Goal: Task Accomplishment & Management: Use online tool/utility

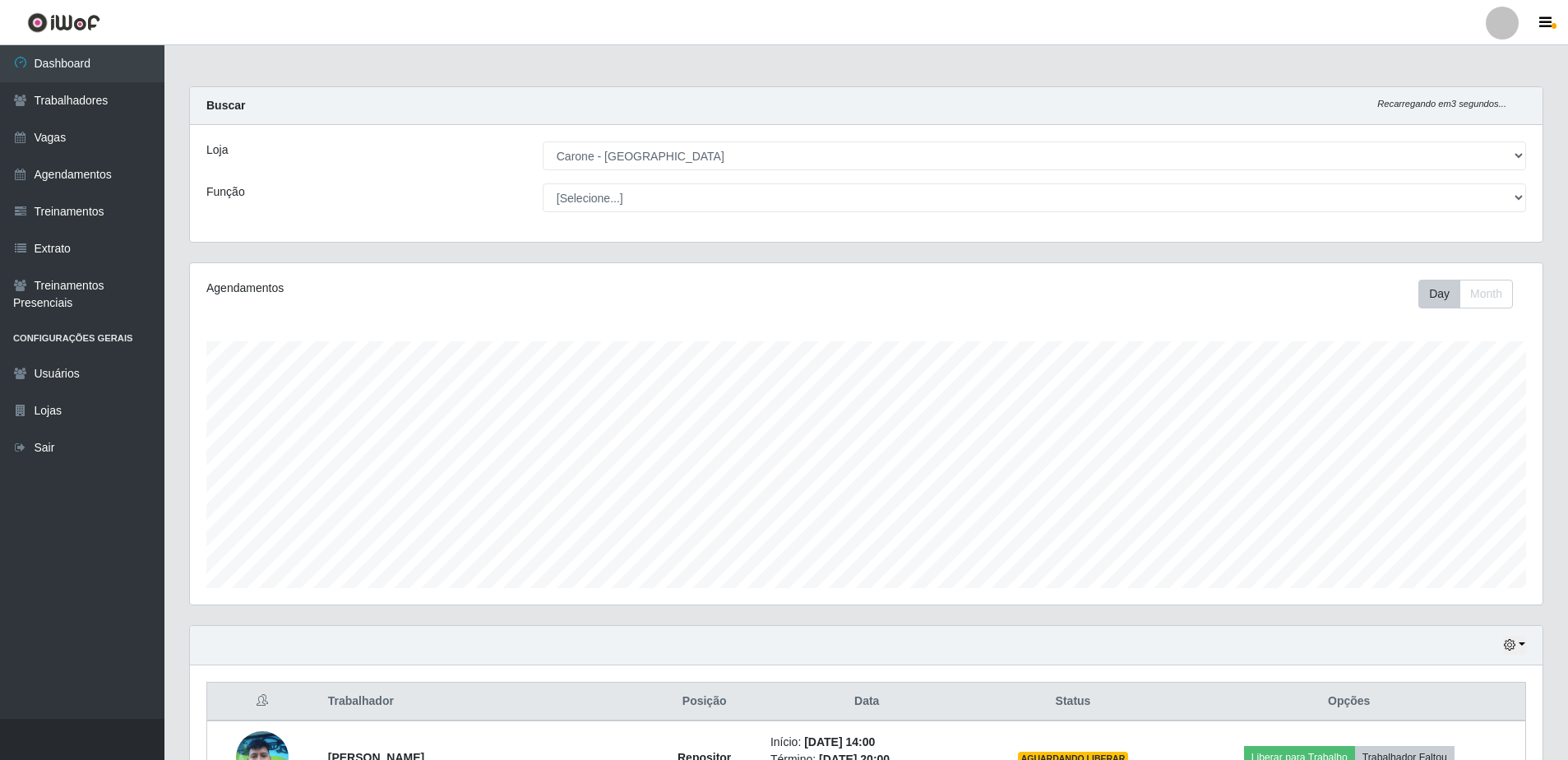
select select "505"
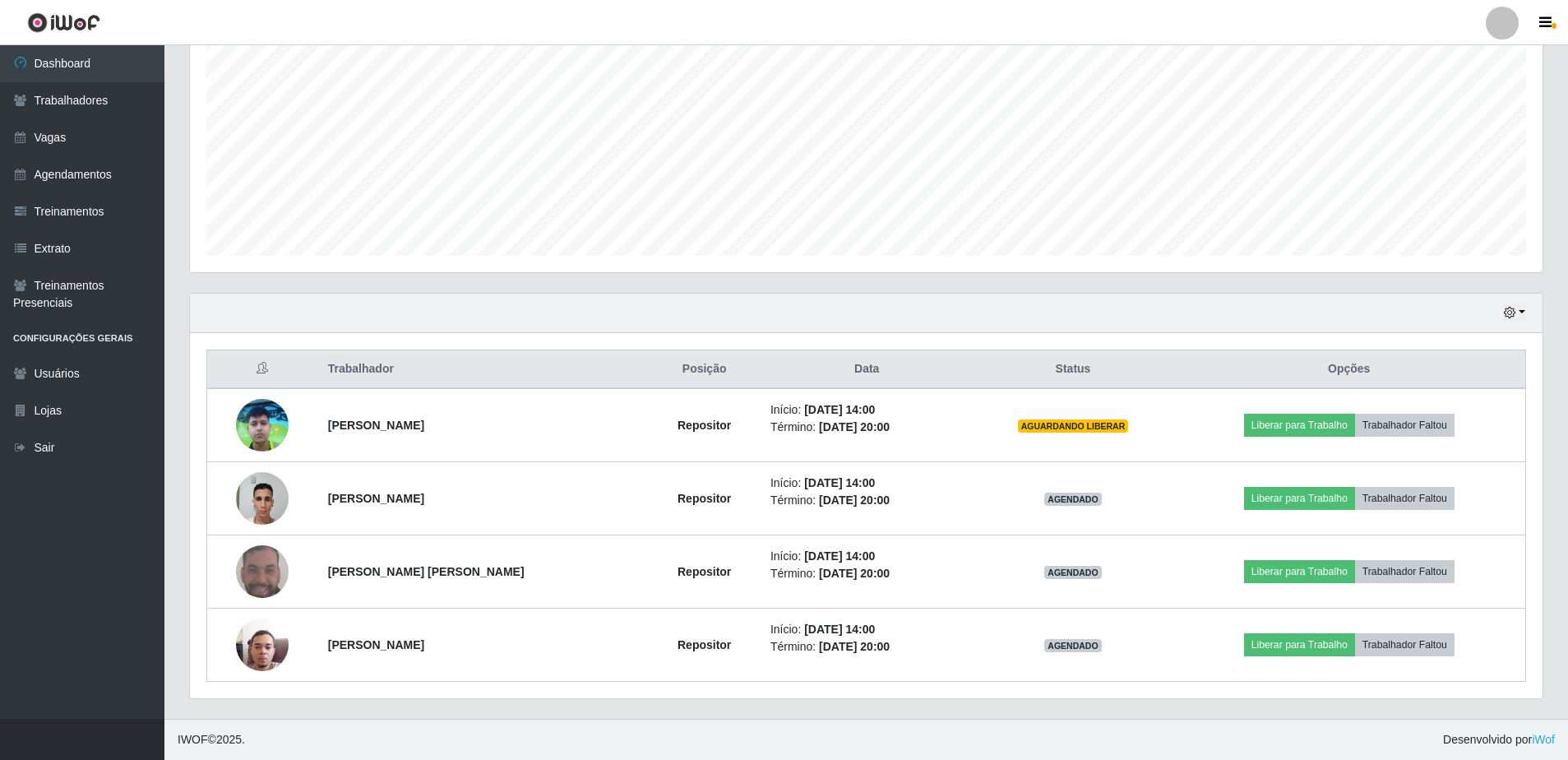
scroll to position [342, 1353]
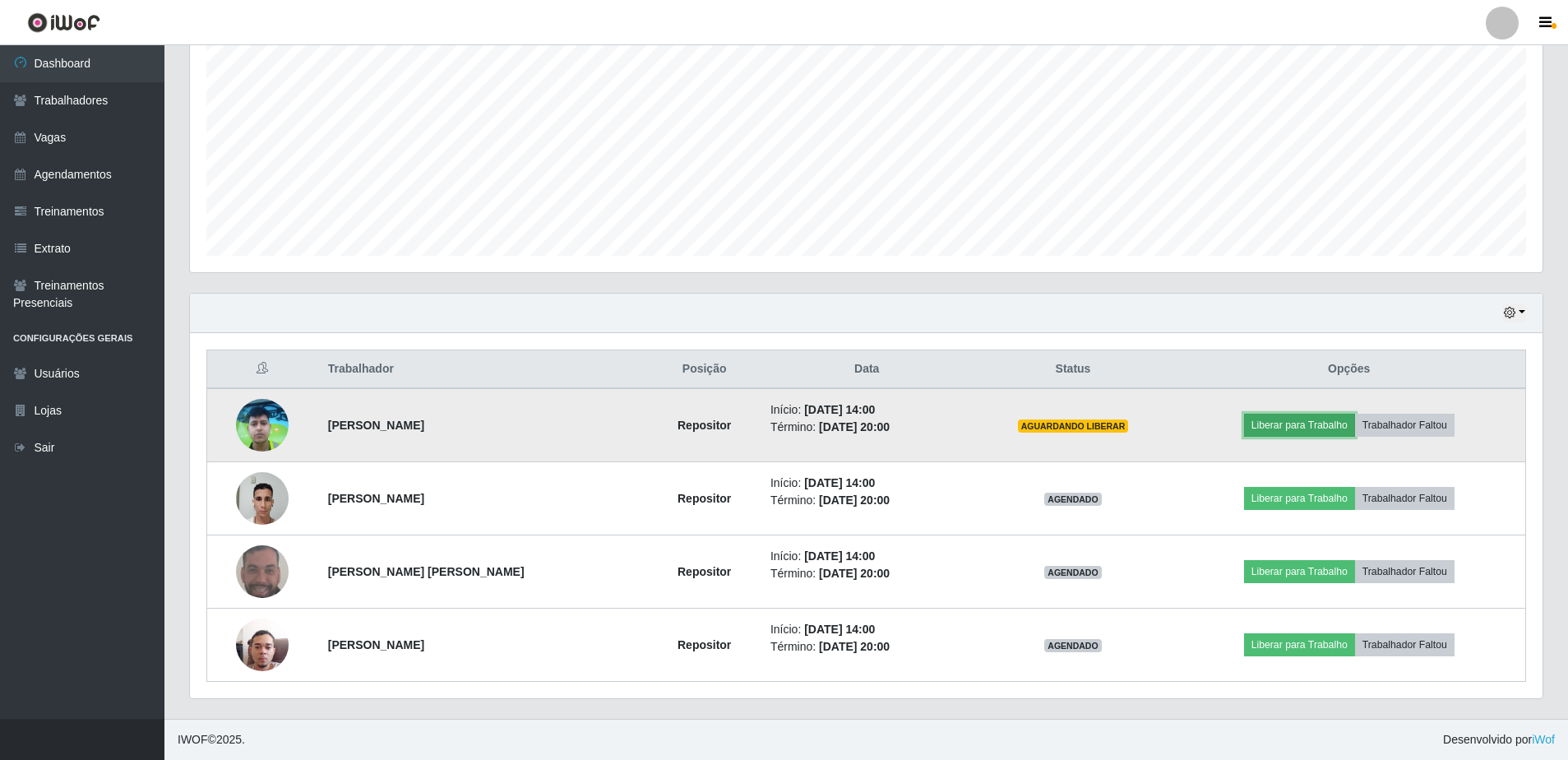
click at [1299, 418] on button "Liberar para Trabalho" at bounding box center [1300, 426] width 111 height 23
click at [1314, 427] on button "Liberar para Trabalho" at bounding box center [1300, 426] width 111 height 23
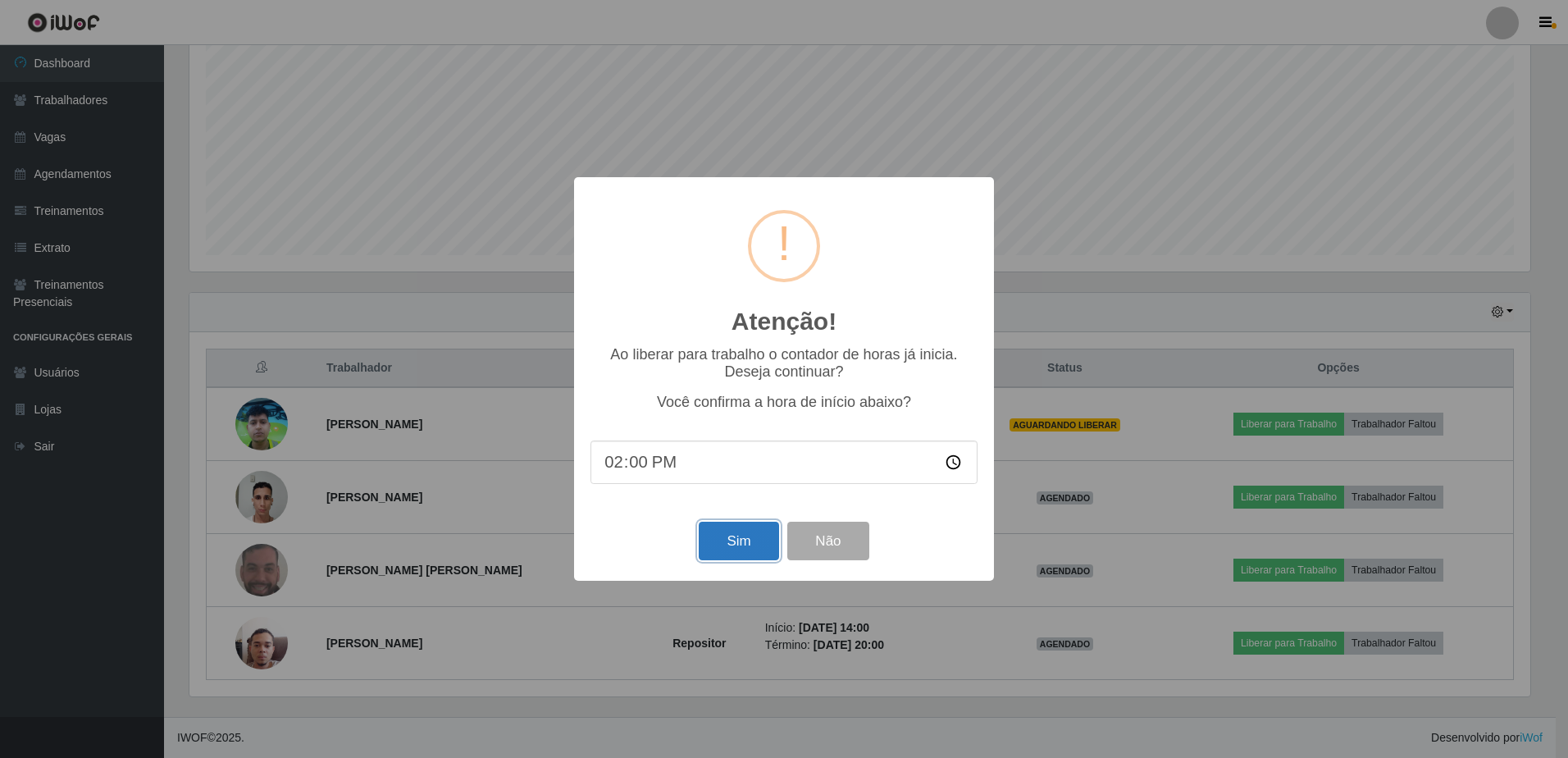
click at [754, 560] on button "Sim" at bounding box center [739, 541] width 80 height 38
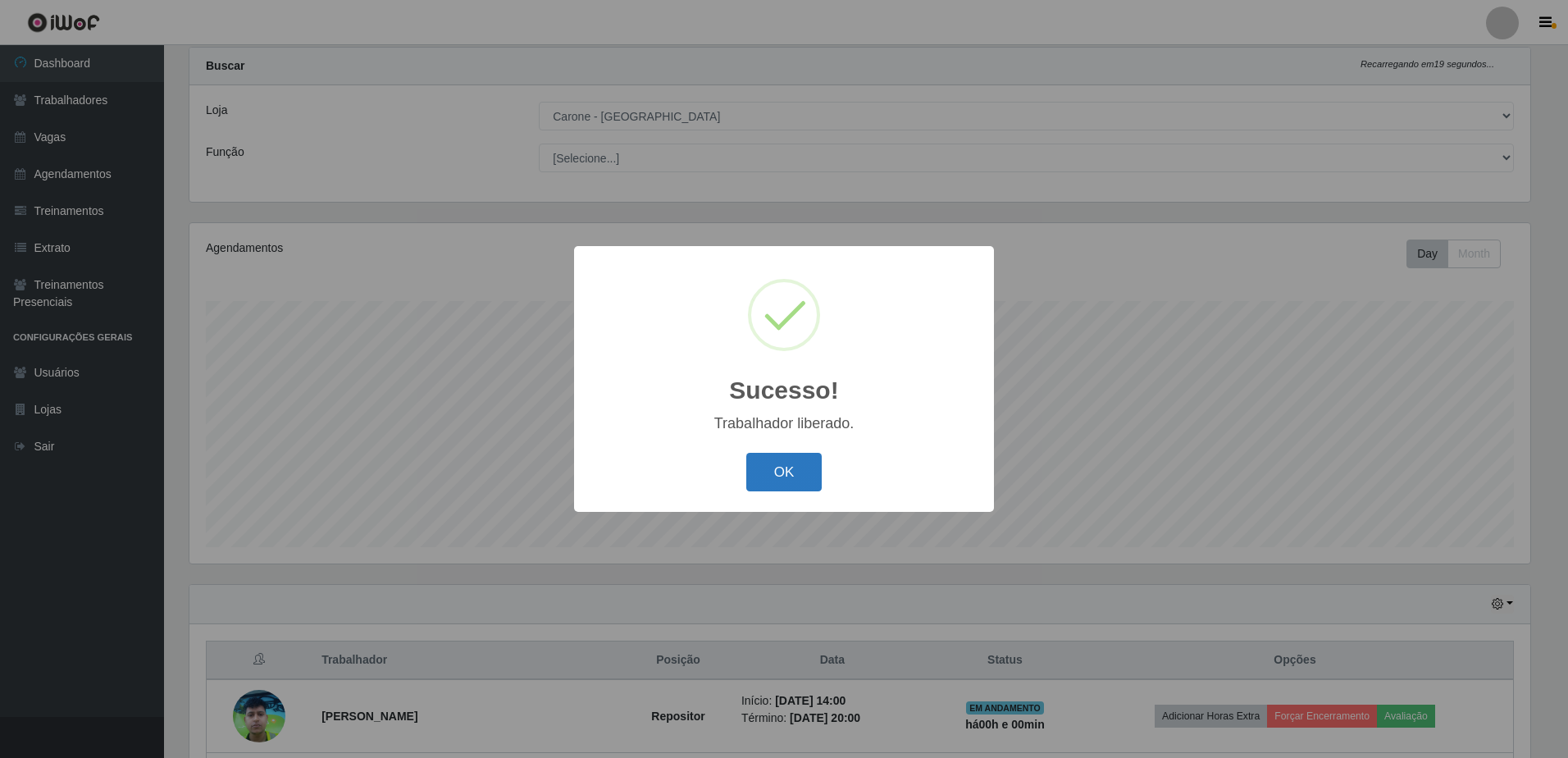
click at [776, 480] on button "OK" at bounding box center [784, 472] width 76 height 38
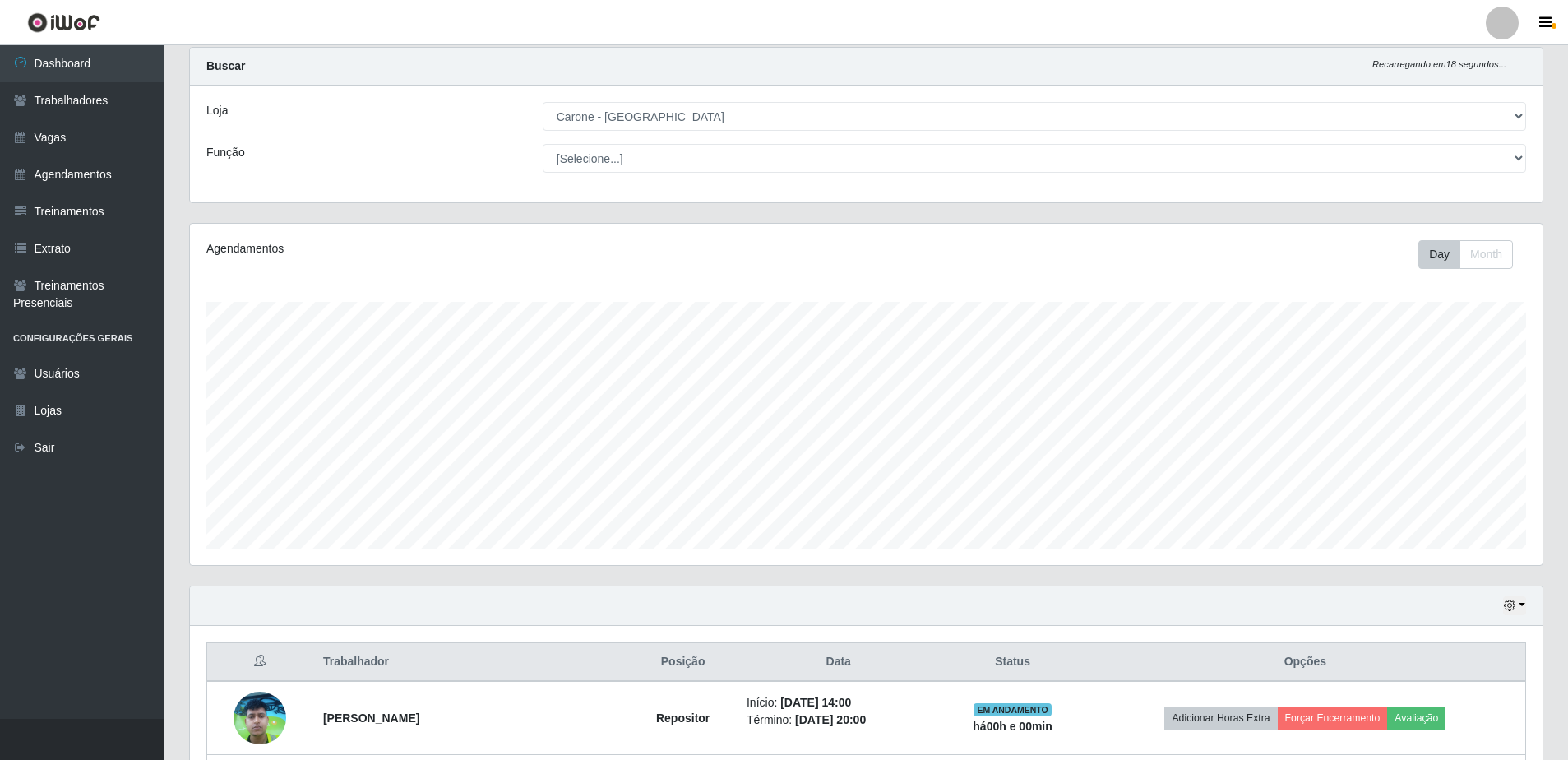
scroll to position [333, 0]
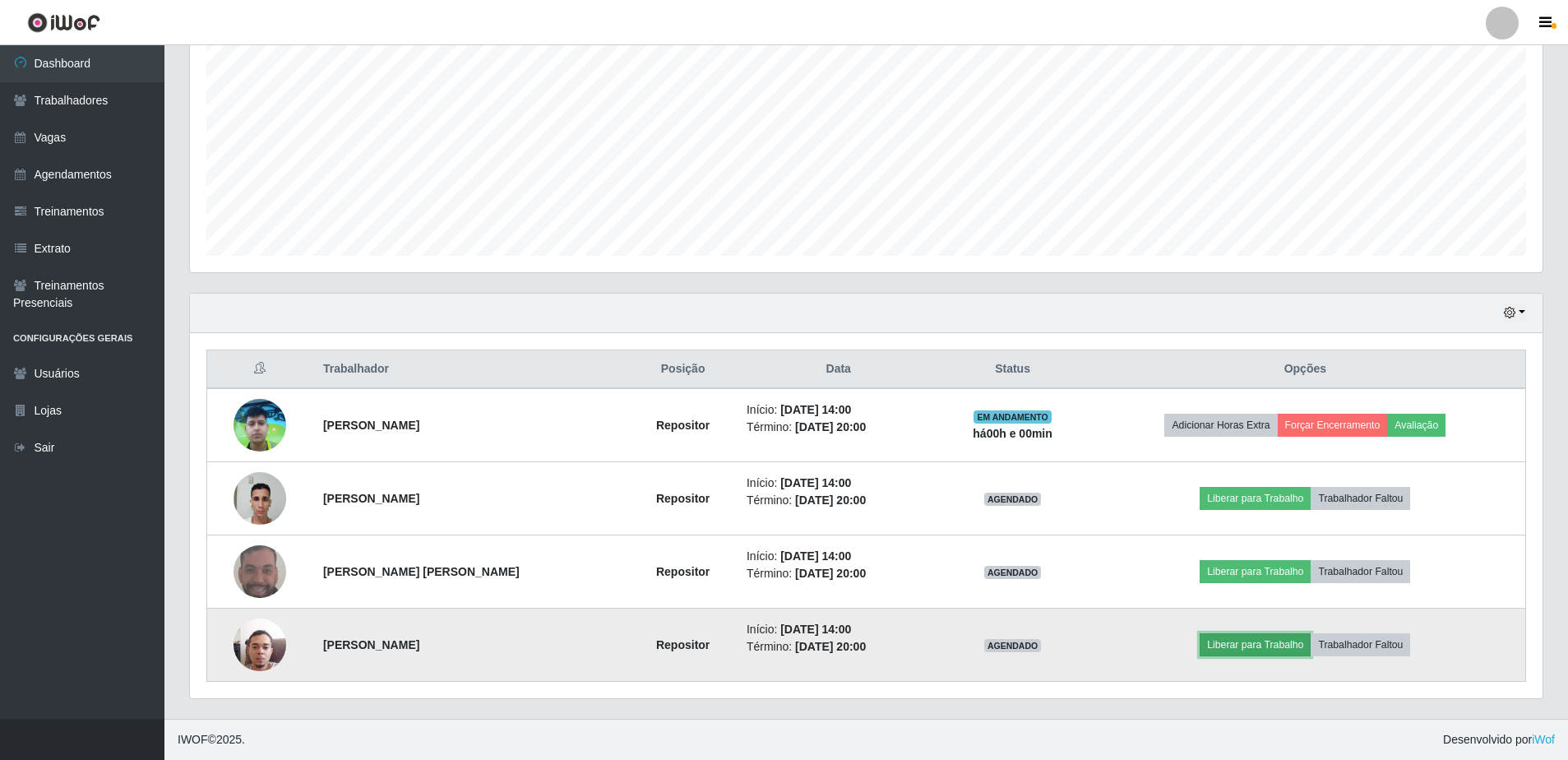
click at [1255, 648] on button "Liberar para Trabalho" at bounding box center [1255, 645] width 111 height 23
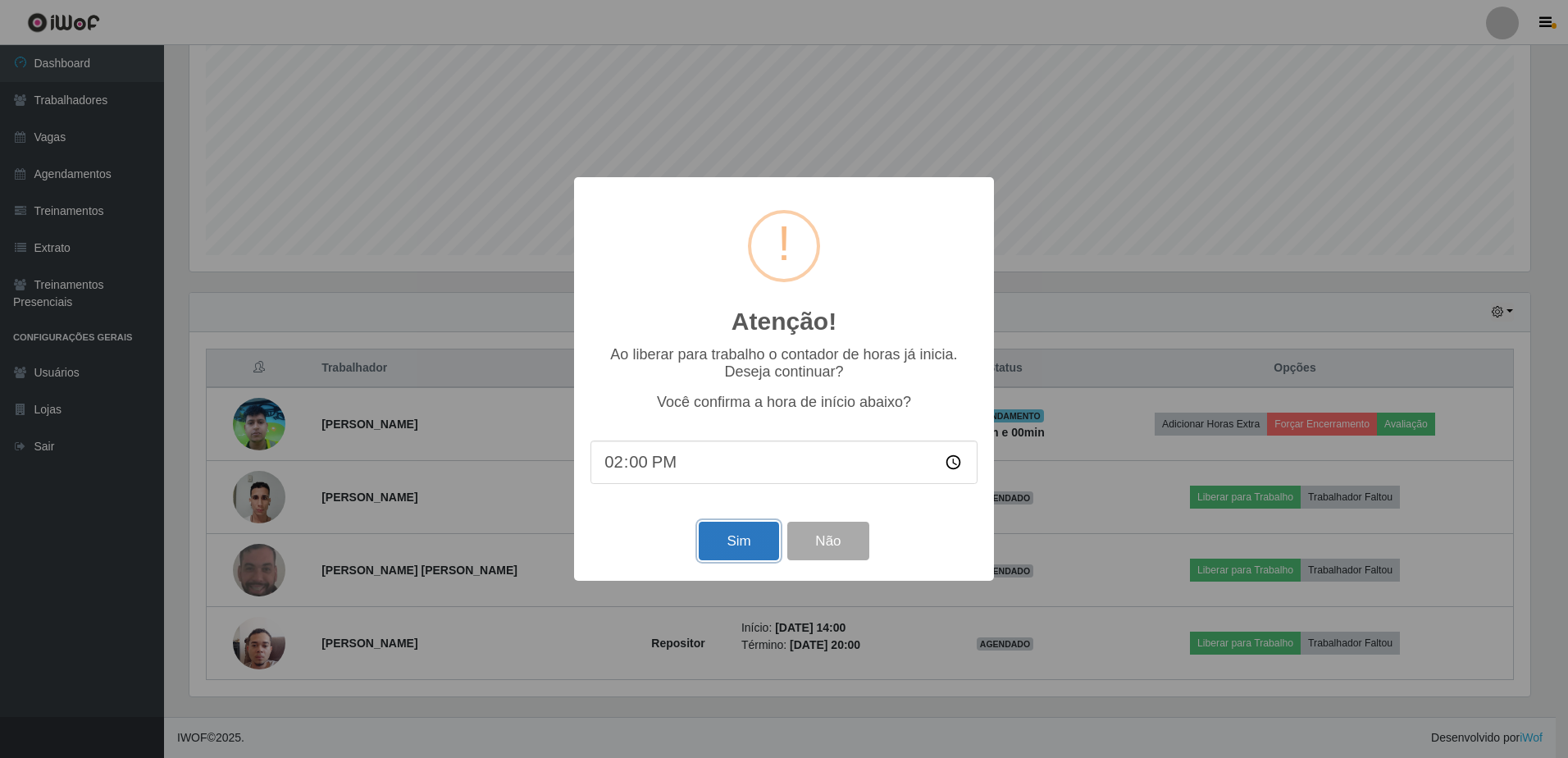
click at [731, 538] on button "Sim" at bounding box center [739, 541] width 80 height 38
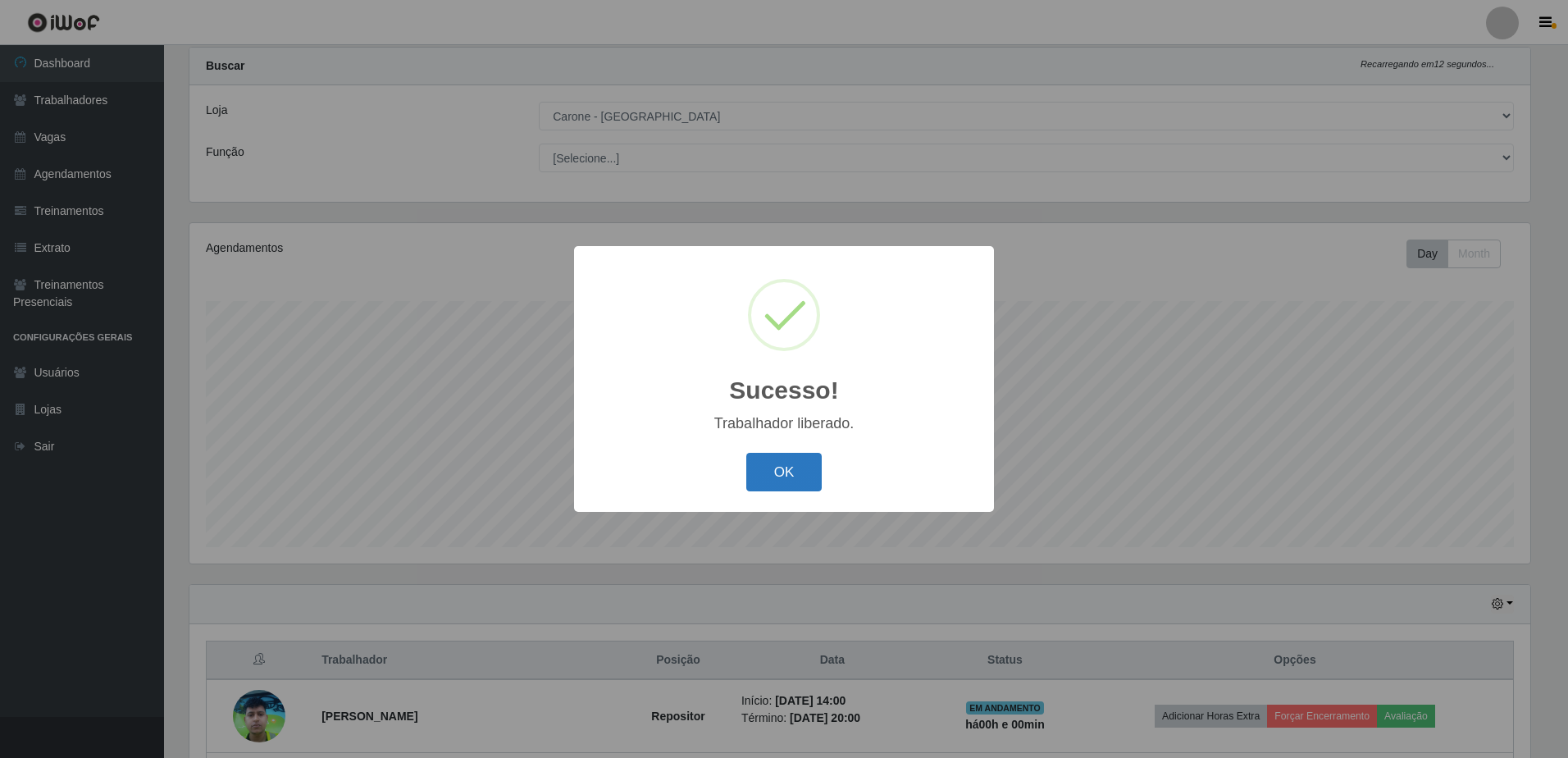
click at [809, 473] on button "OK" at bounding box center [784, 472] width 76 height 38
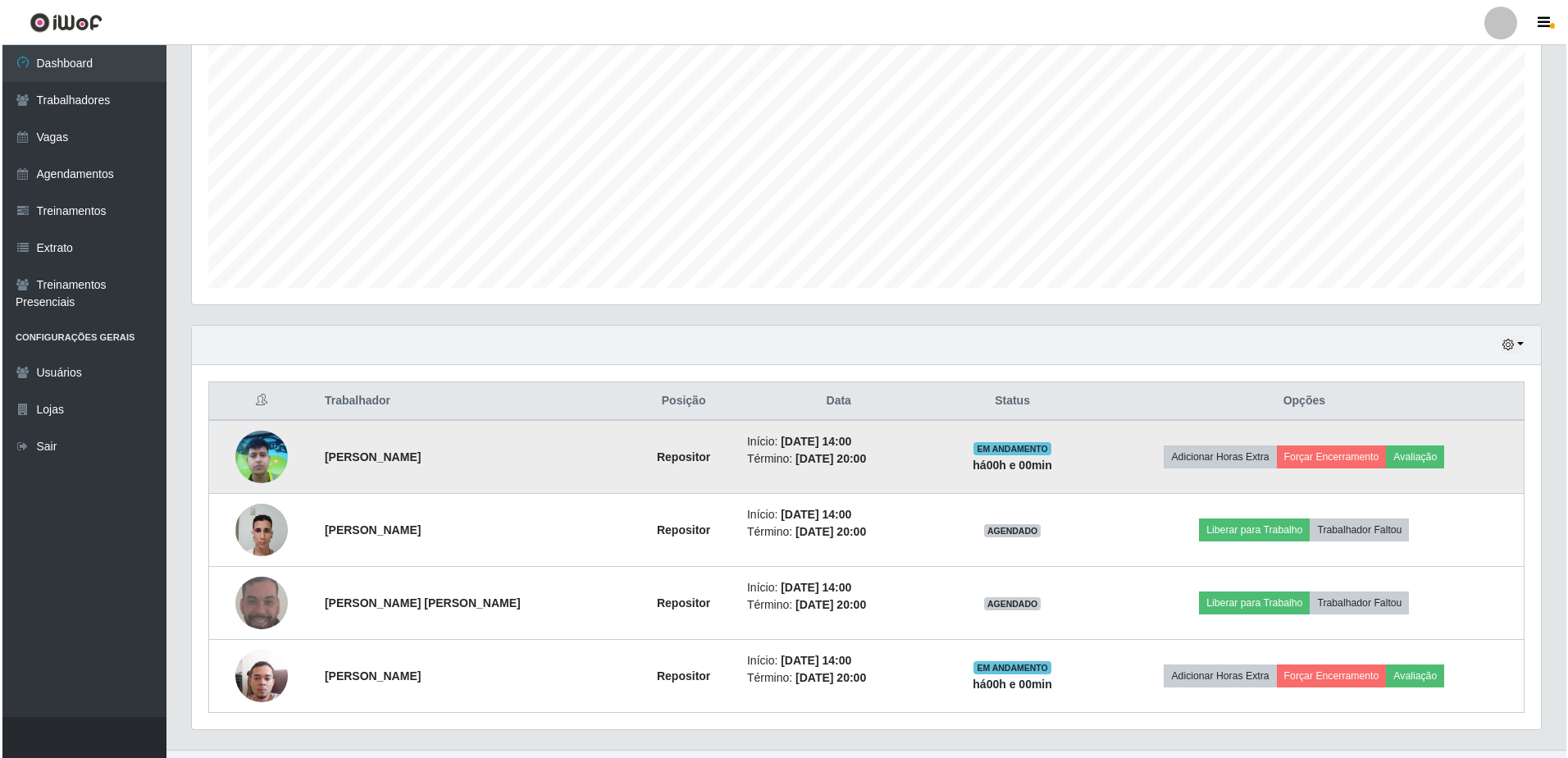
scroll to position [332, 0]
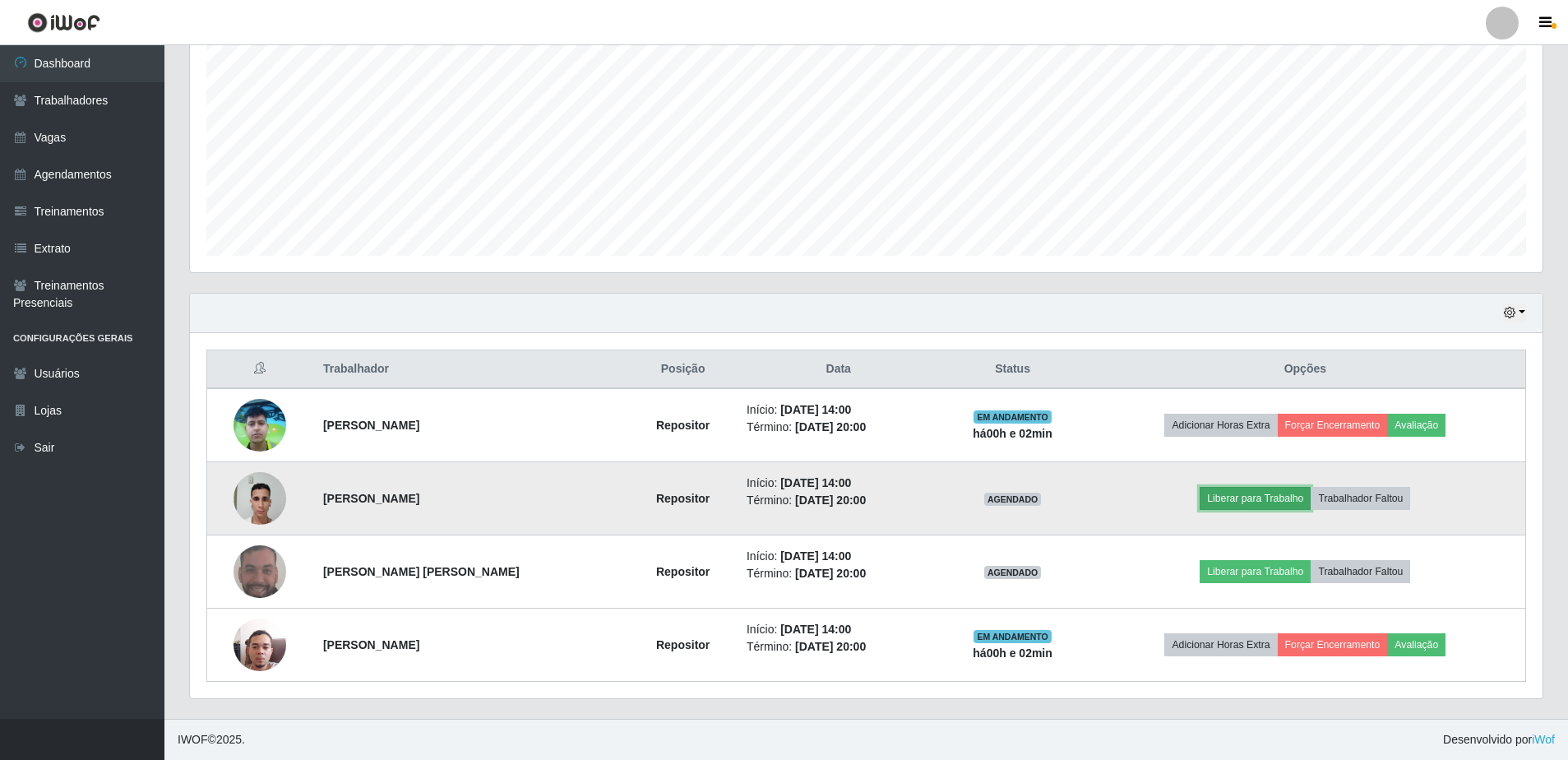
click at [1279, 492] on button "Liberar para Trabalho" at bounding box center [1255, 499] width 111 height 23
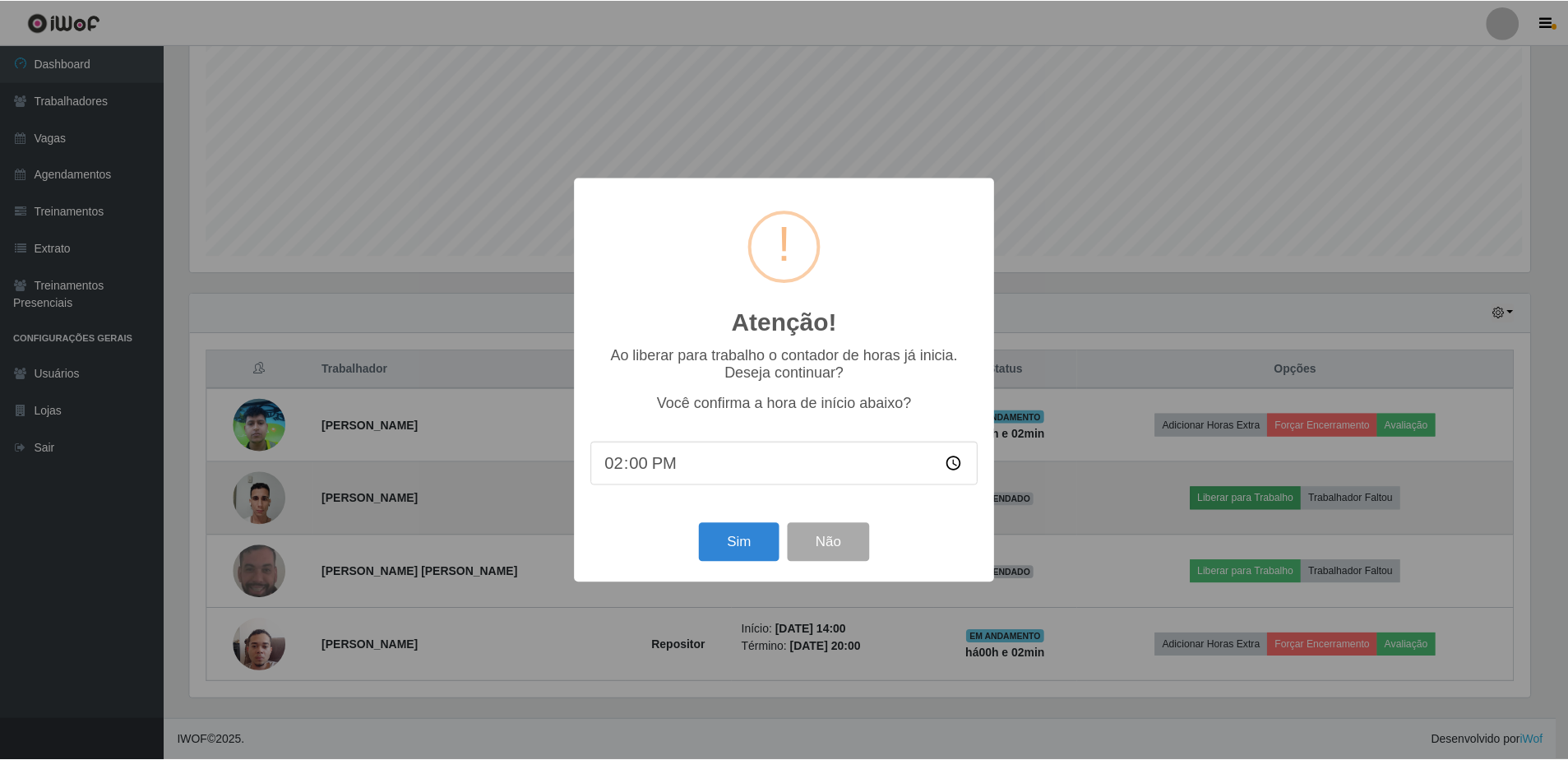
scroll to position [342, 1344]
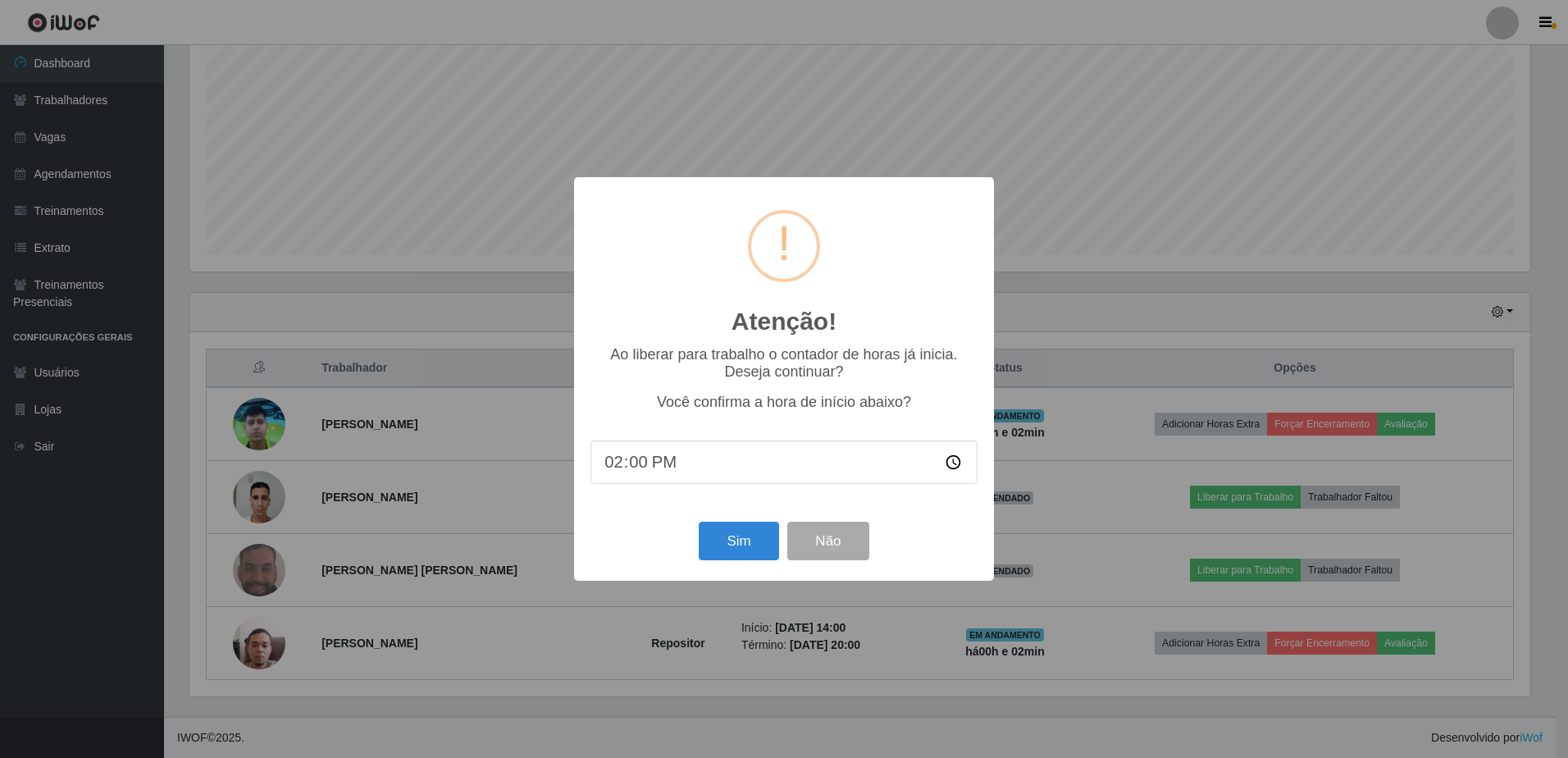
click at [667, 472] on input "14:00" at bounding box center [784, 462] width 387 height 43
click at [647, 468] on input "14:00" at bounding box center [784, 462] width 387 height 43
click at [639, 469] on input "14:00" at bounding box center [784, 462] width 387 height 43
type input "14:03"
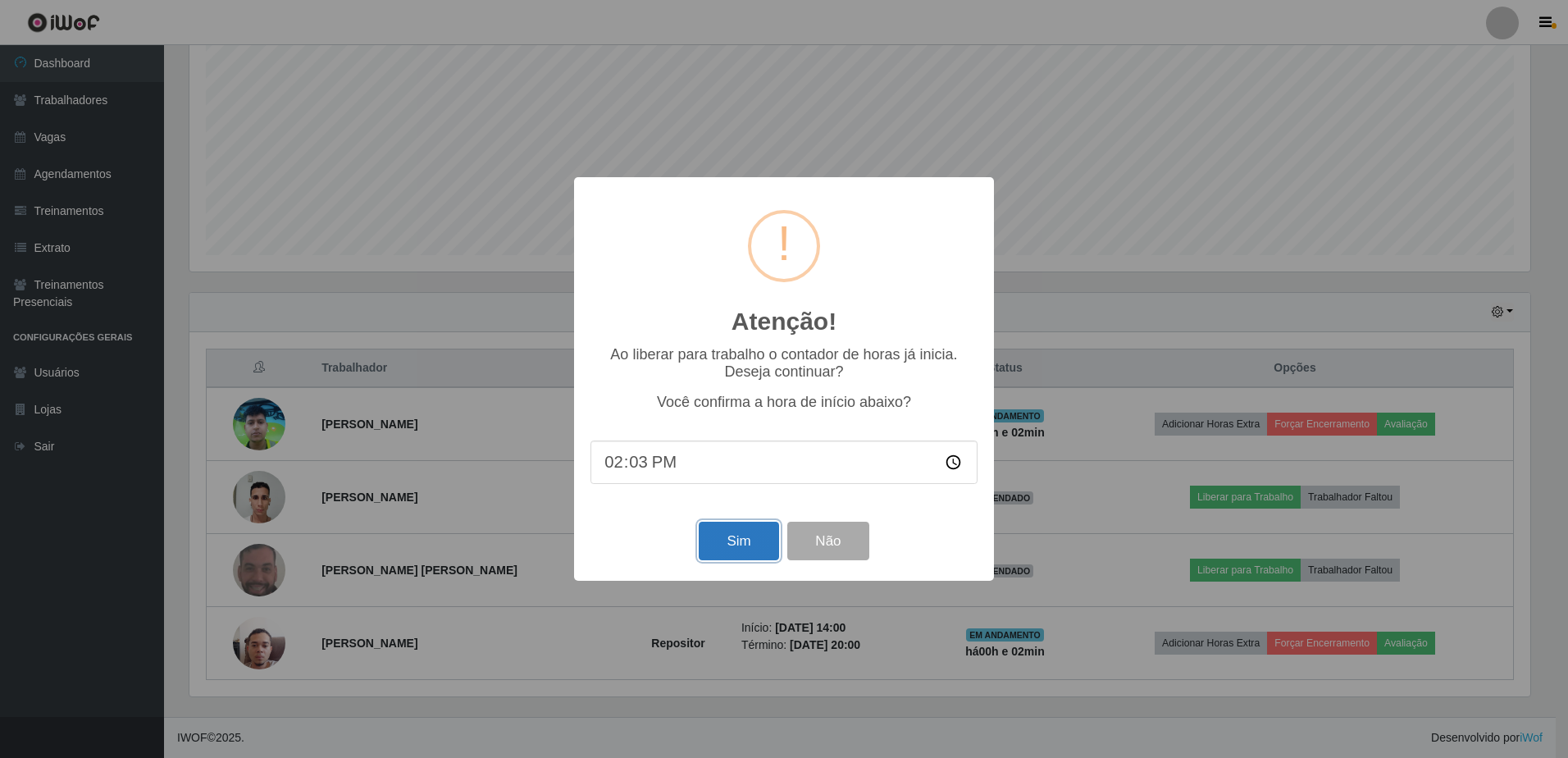
click at [737, 553] on button "Sim" at bounding box center [739, 541] width 80 height 38
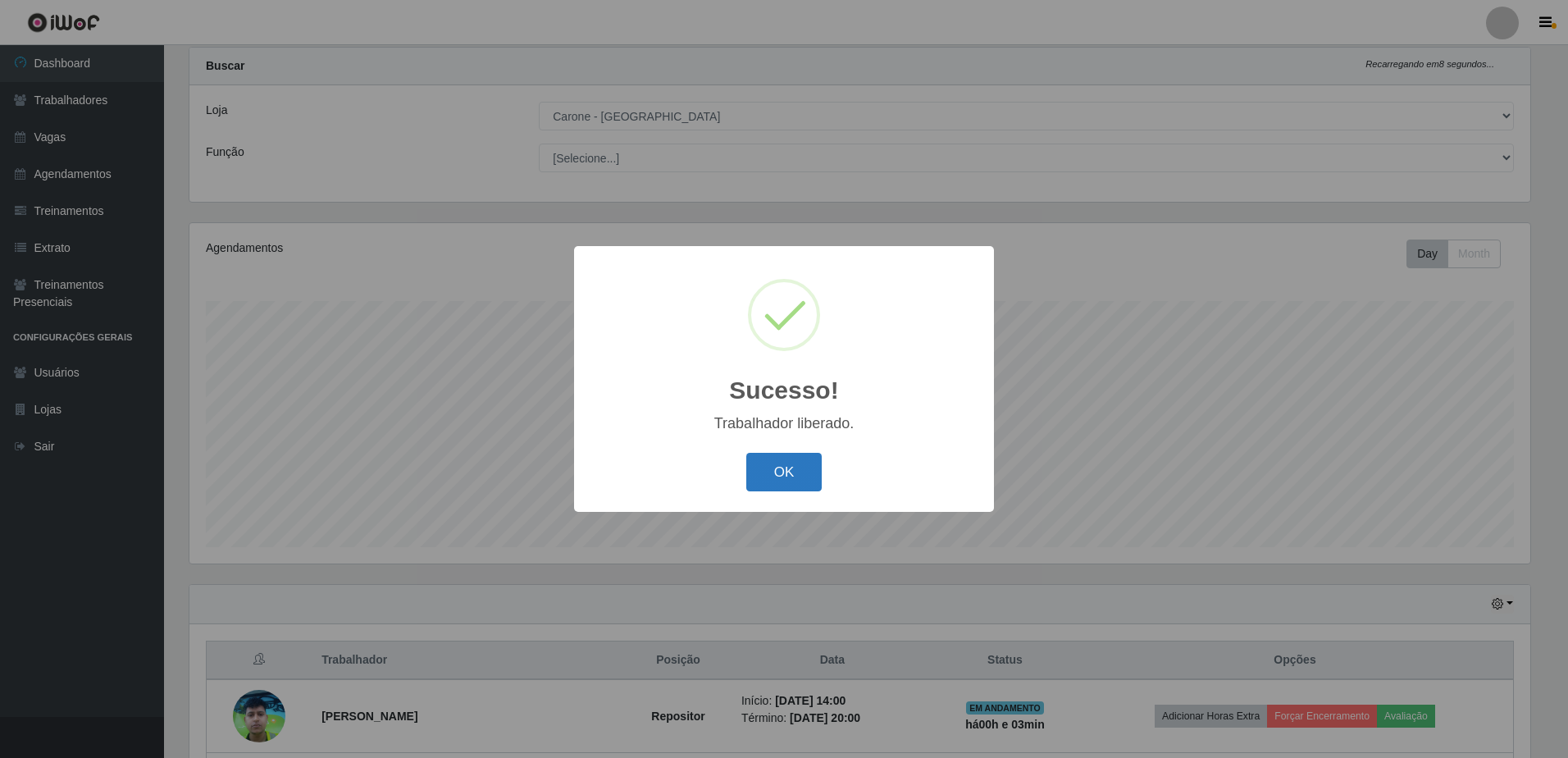
click at [764, 467] on button "OK" at bounding box center [784, 472] width 76 height 38
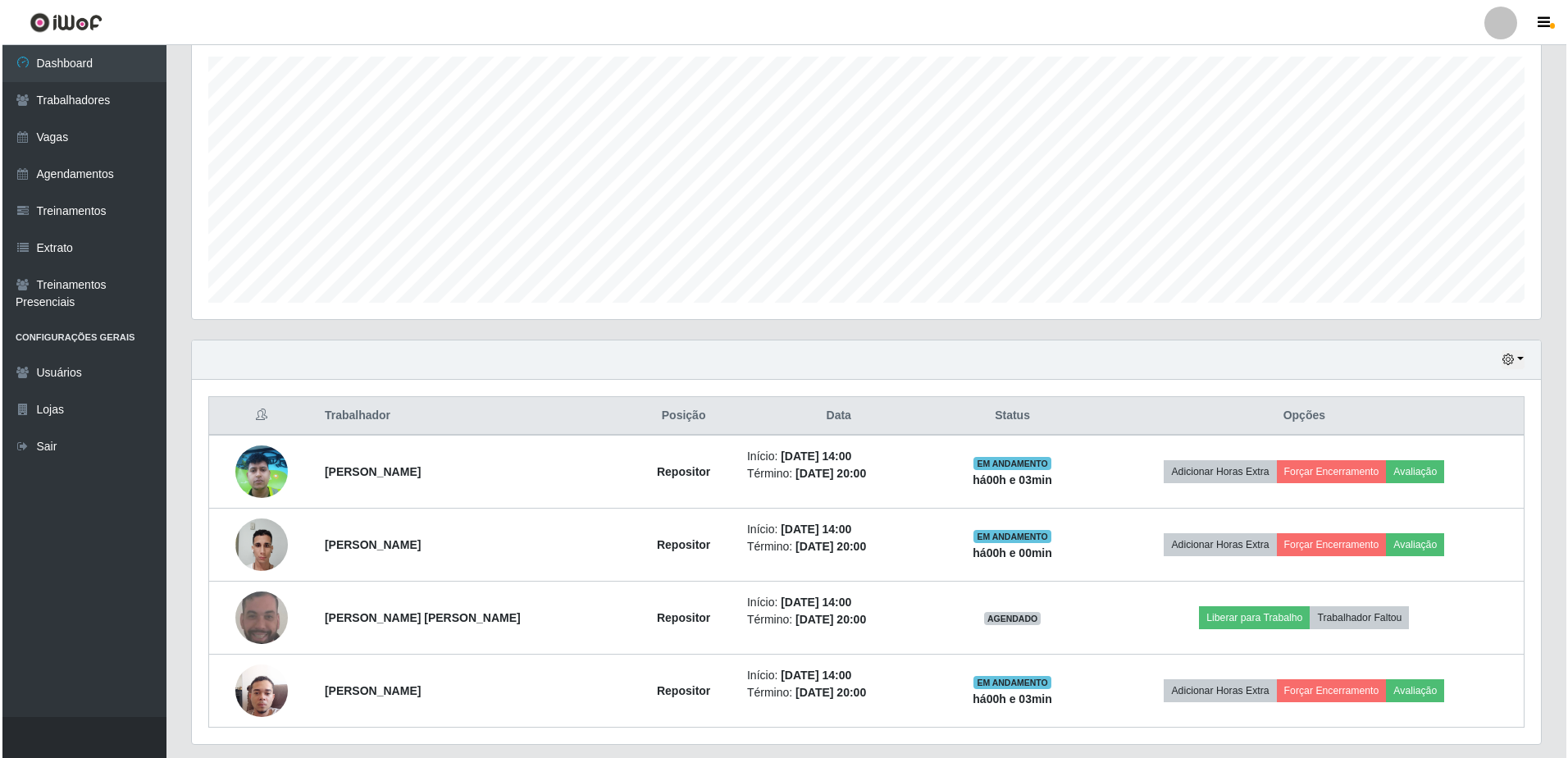
scroll to position [285, 0]
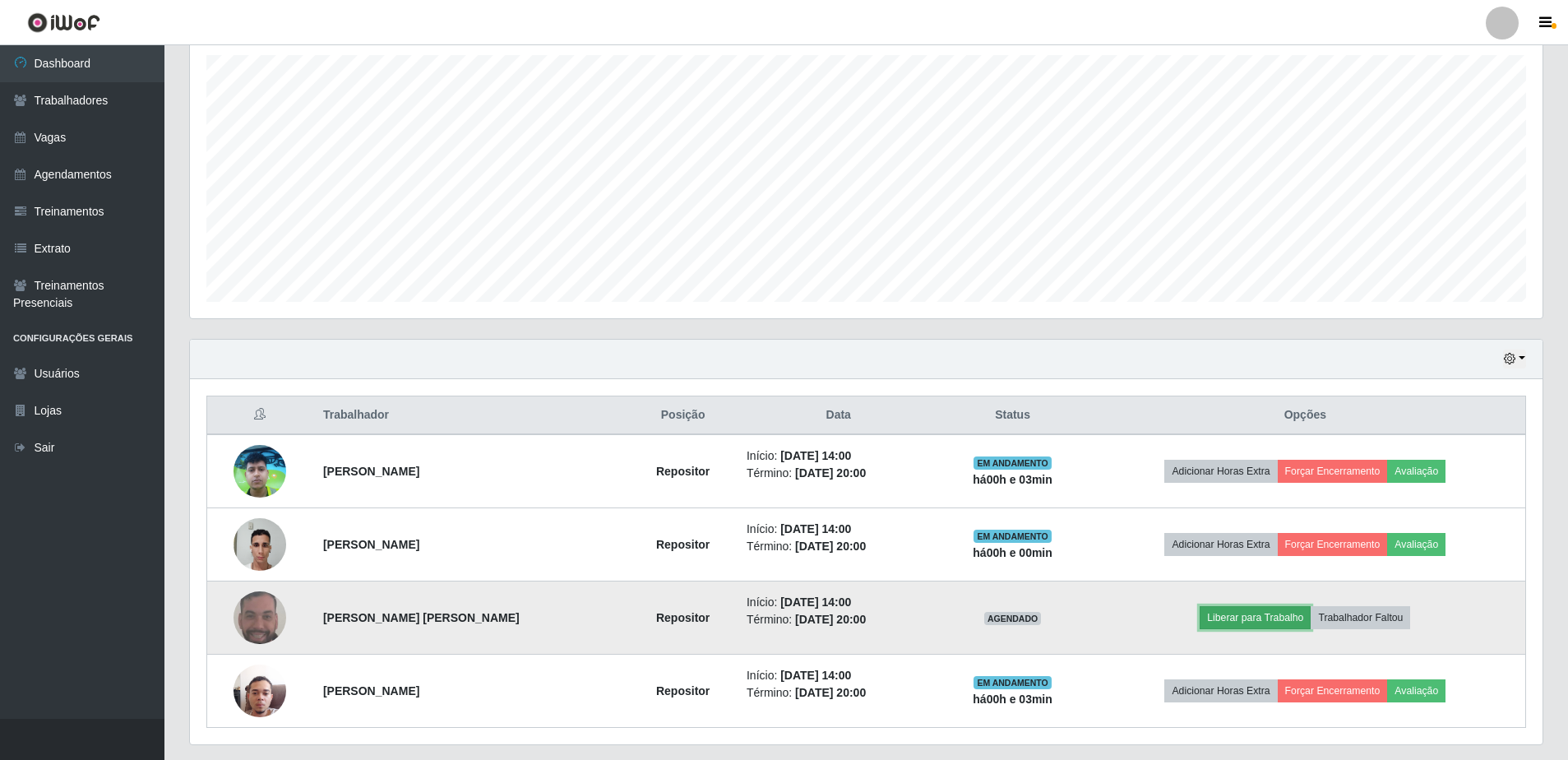
click at [1304, 619] on button "Liberar para Trabalho" at bounding box center [1255, 618] width 111 height 23
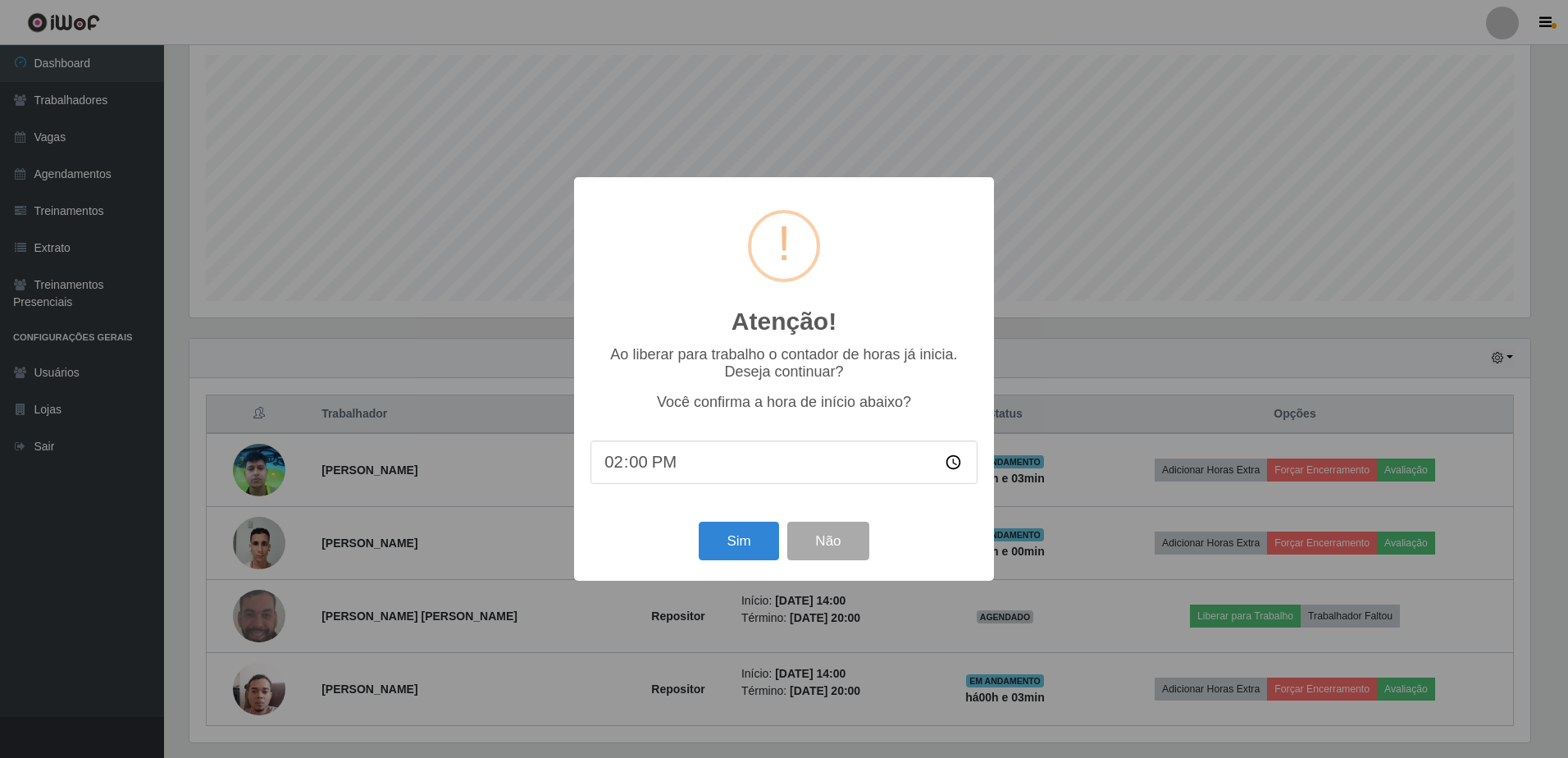
click at [636, 474] on input "14:00" at bounding box center [784, 462] width 387 height 43
type input "14:03"
click at [727, 543] on button "Sim" at bounding box center [739, 541] width 80 height 38
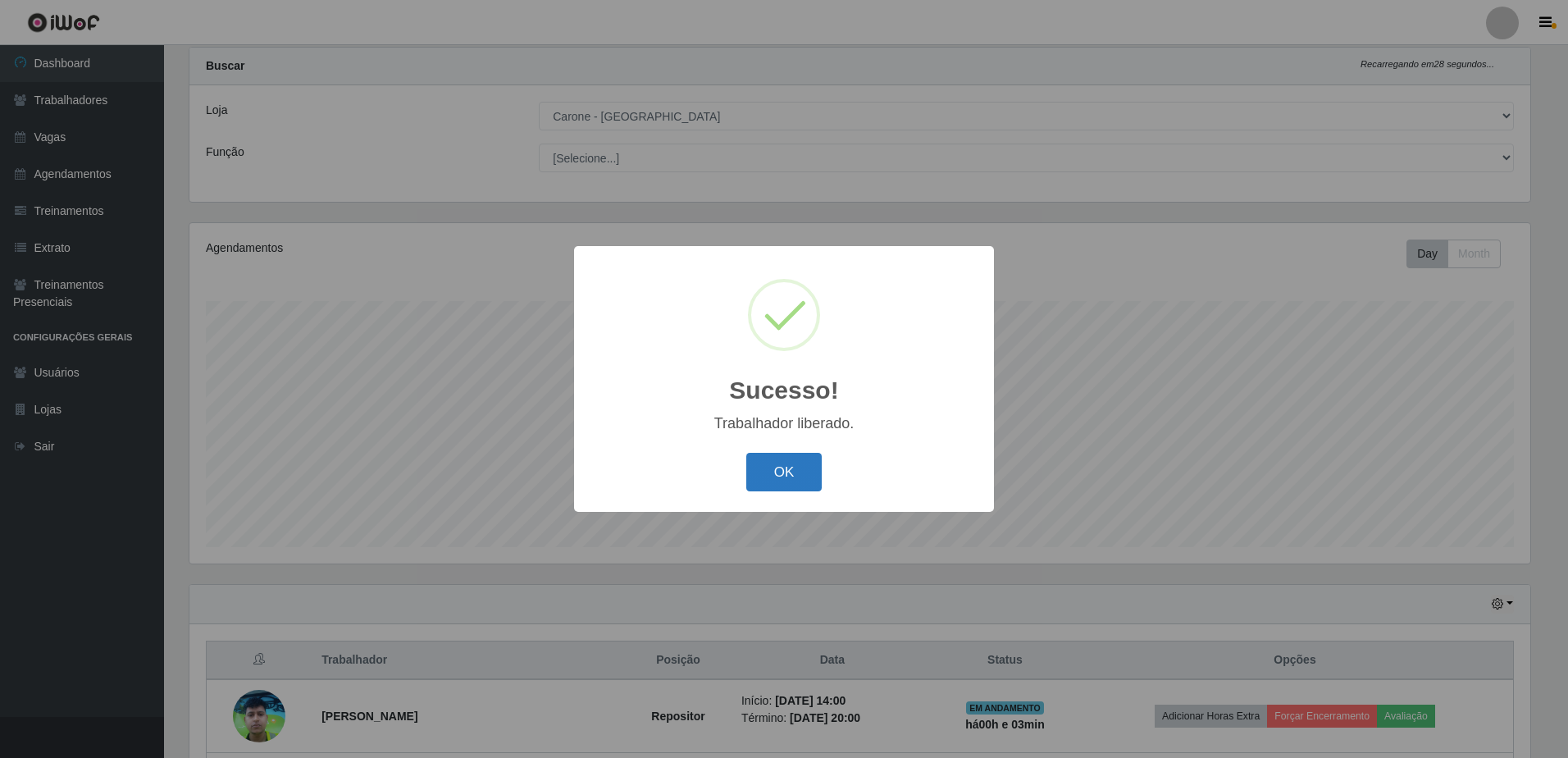
click at [808, 469] on button "OK" at bounding box center [784, 472] width 76 height 38
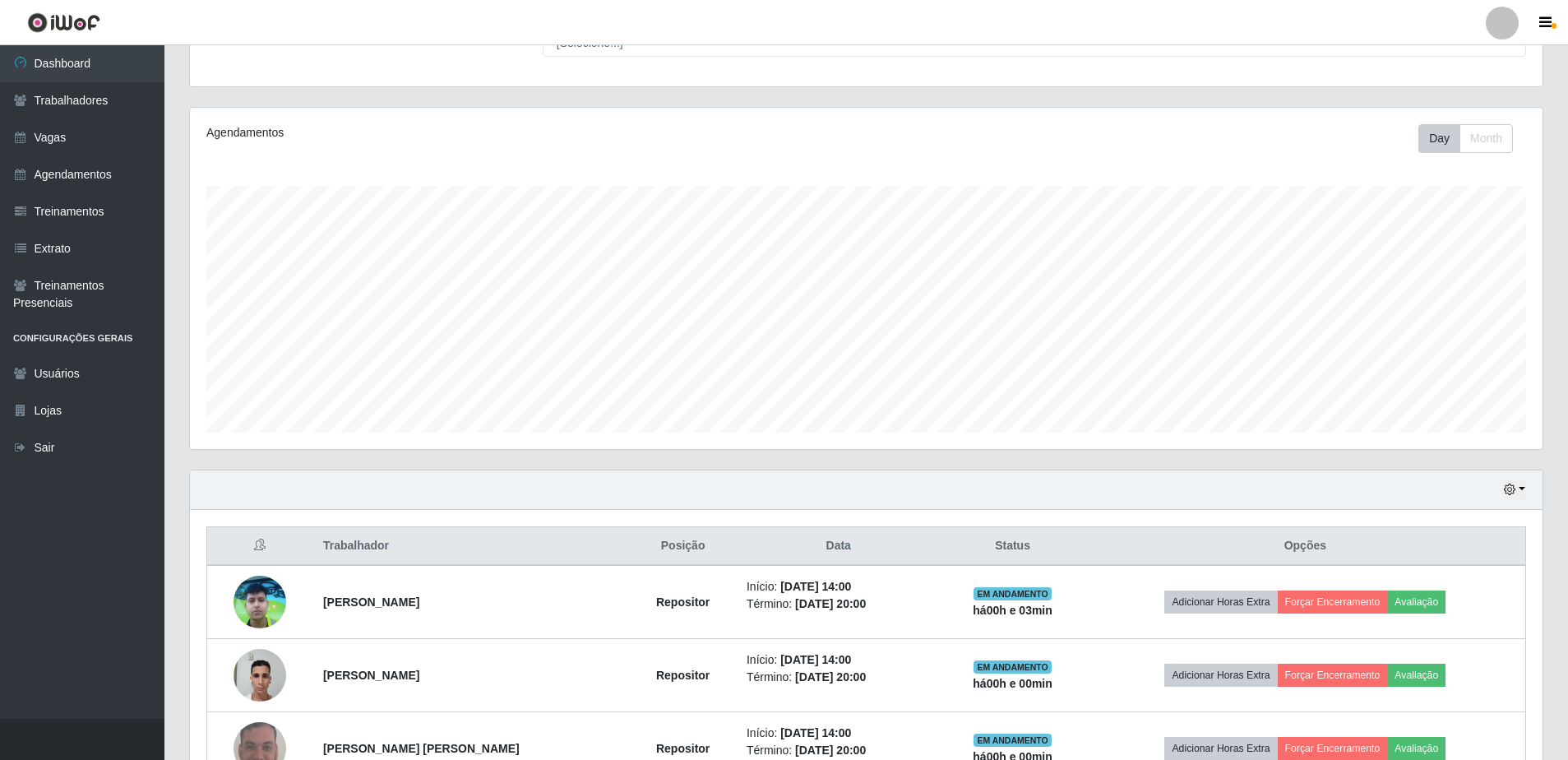
scroll to position [333, 0]
